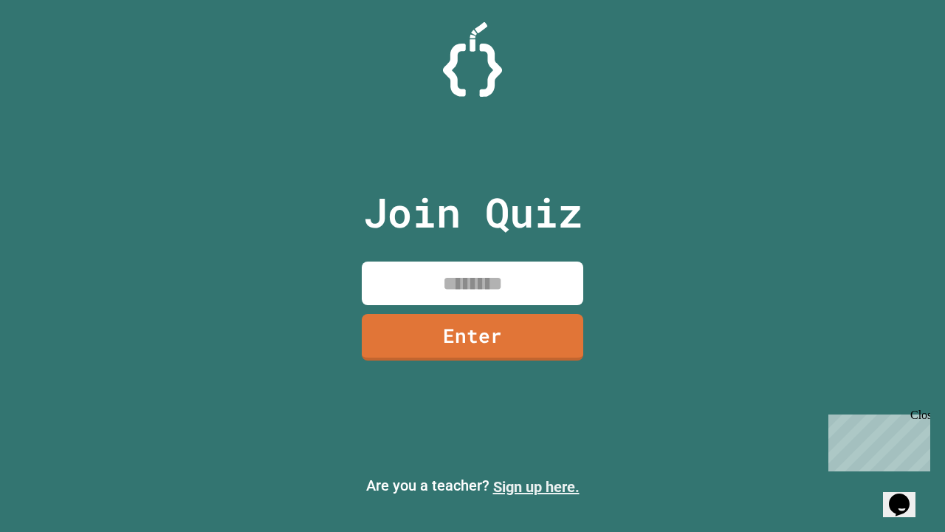
click at [536, 487] on link "Sign up here." at bounding box center [536, 487] width 86 height 18
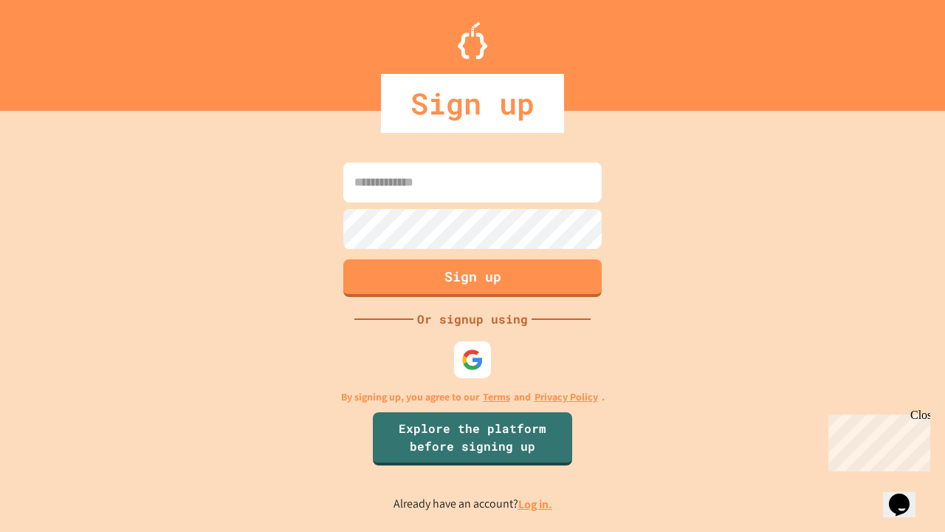
click at [536, 504] on link "Log in." at bounding box center [535, 504] width 34 height 16
